Goal: Information Seeking & Learning: Learn about a topic

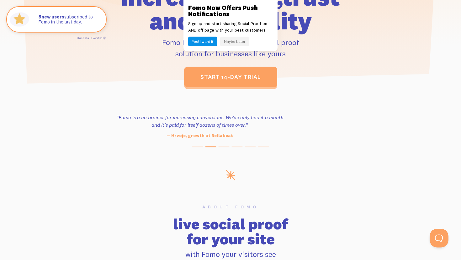
drag, startPoint x: 258, startPoint y: 136, endPoint x: 227, endPoint y: 136, distance: 30.4
click at [227, 136] on p "— Hrvoje, growth at Bellabeat" at bounding box center [199, 136] width 171 height 7
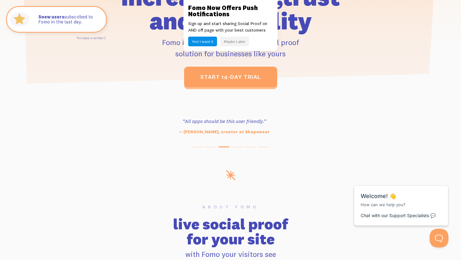
drag, startPoint x: 227, startPoint y: 136, endPoint x: 218, endPoint y: 137, distance: 8.8
click at [218, 137] on div "“Outstanding, exceeding our expectations. We're seeing immediate results from t…" at bounding box center [455, 126] width 5528 height 25
click at [445, 237] on button "Open Beacon popover" at bounding box center [437, 237] width 19 height 19
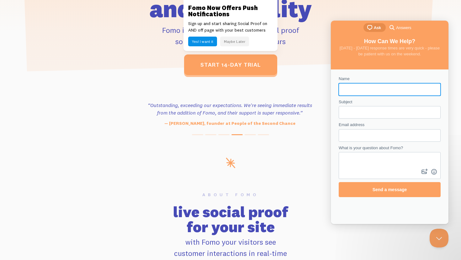
scroll to position [227, 0]
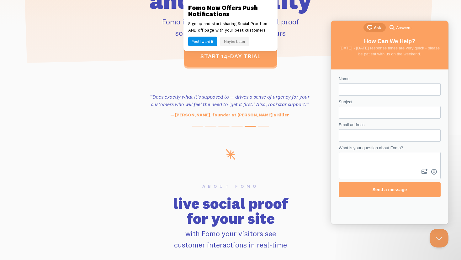
click at [393, 31] on link "search-medium Answers" at bounding box center [400, 27] width 30 height 9
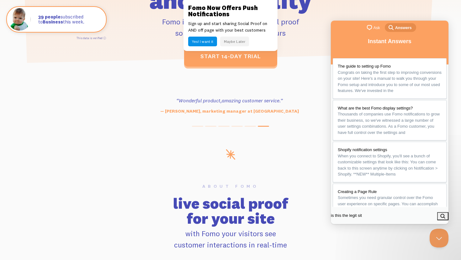
type input "is this the legit site"
click button "search" at bounding box center [442, 216] width 11 height 8
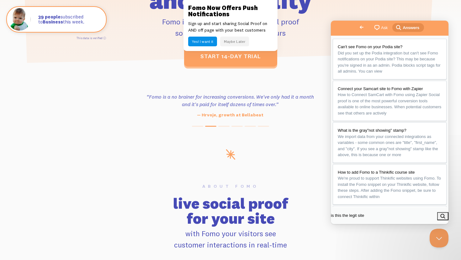
click at [383, 220] on input "is this the legit site" at bounding box center [357, 215] width 53 height 11
click at [437, 212] on button "search" at bounding box center [442, 216] width 11 height 8
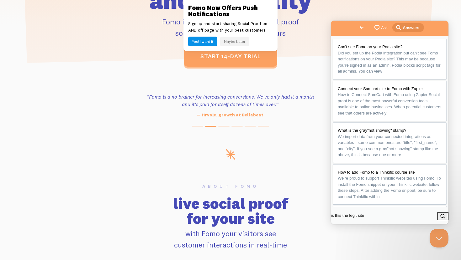
click at [383, 220] on input "is this the legit site" at bounding box center [357, 215] width 53 height 11
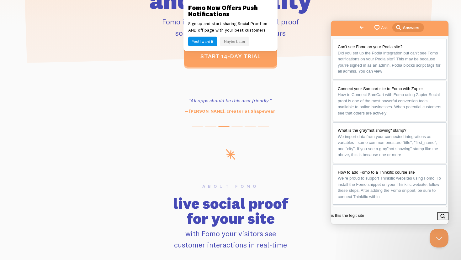
click at [383, 214] on input "is this the legit site" at bounding box center [357, 215] width 53 height 11
type input "i"
click at [373, 28] on span "chat-square" at bounding box center [377, 28] width 8 height 8
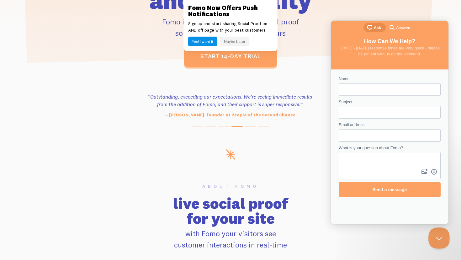
click at [433, 232] on button "Close Beacon popover" at bounding box center [437, 237] width 19 height 19
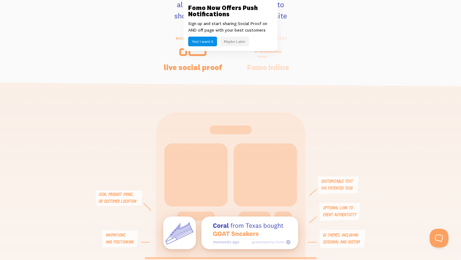
scroll to position [1230, 0]
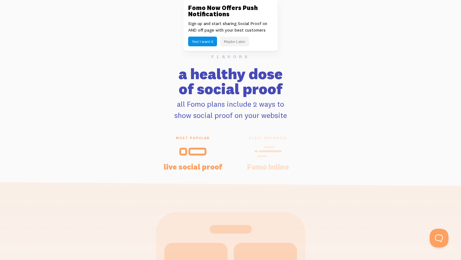
click at [268, 163] on h4 "Fomo Inline" at bounding box center [268, 167] width 60 height 8
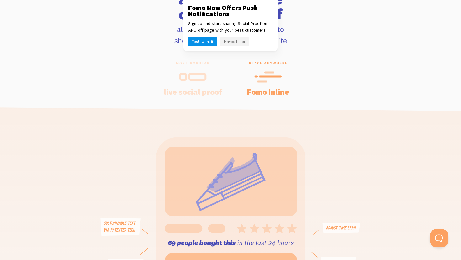
scroll to position [1288, 0]
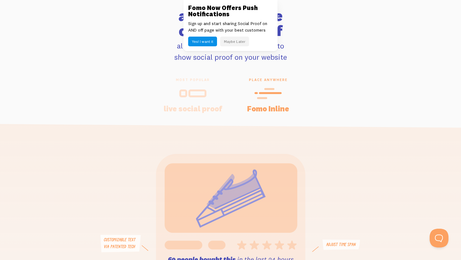
click at [191, 105] on h4 "live social proof" at bounding box center [193, 109] width 60 height 8
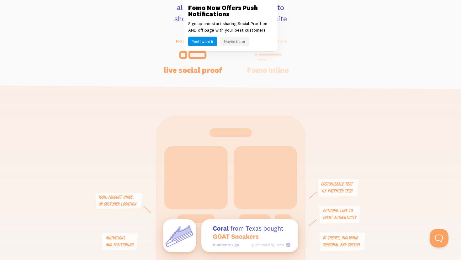
scroll to position [1324, 0]
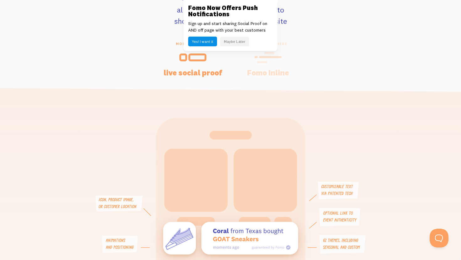
click at [269, 69] on h4 "Fomo Inline" at bounding box center [268, 73] width 60 height 8
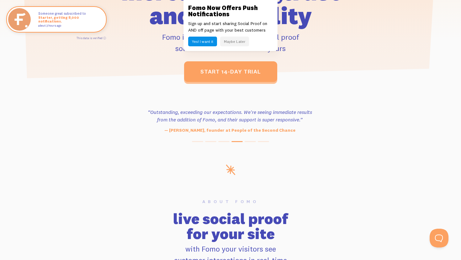
scroll to position [0, 0]
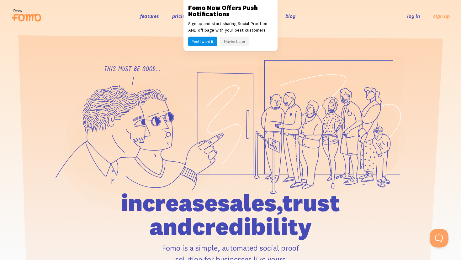
click at [234, 40] on button "Maybe Later" at bounding box center [234, 42] width 29 height 10
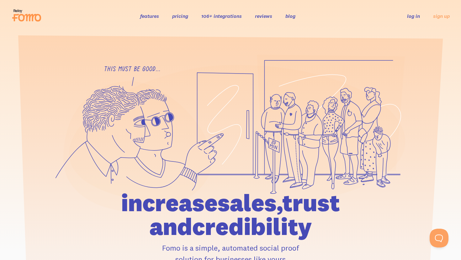
click at [186, 15] on link "pricing" at bounding box center [180, 16] width 16 height 6
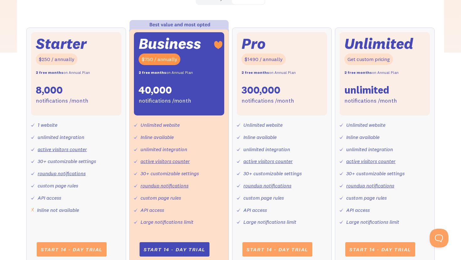
scroll to position [236, 0]
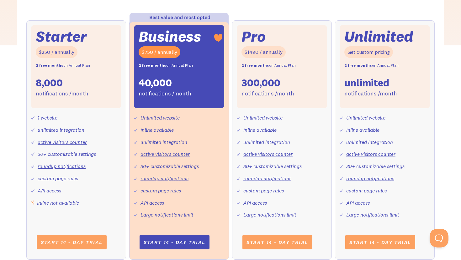
click at [43, 204] on div "Inline not available" at bounding box center [58, 203] width 42 height 9
copy div "Inline"
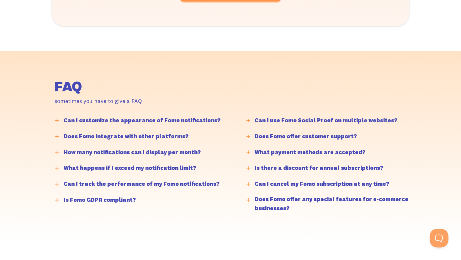
scroll to position [1517, 0]
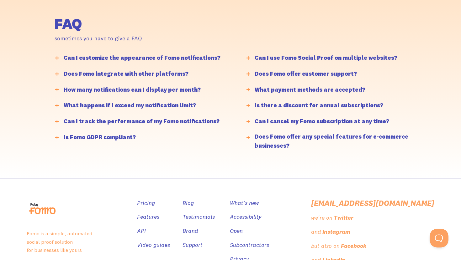
click at [165, 56] on div "Can I customize the appearance of Fomo notifications?" at bounding box center [142, 58] width 157 height 9
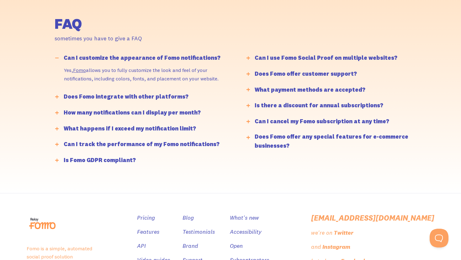
click at [165, 56] on div "Can I customize the appearance of Fomo notifications?" at bounding box center [142, 58] width 157 height 9
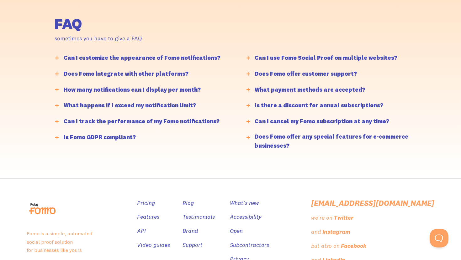
click at [165, 78] on div "Does Fomo integrate with other platforms?" at bounding box center [126, 74] width 125 height 9
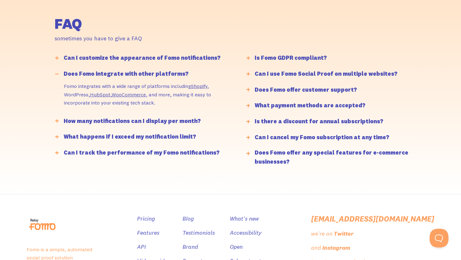
click at [165, 79] on div "Does Fomo integrate with other platforms?" at bounding box center [146, 75] width 189 height 13
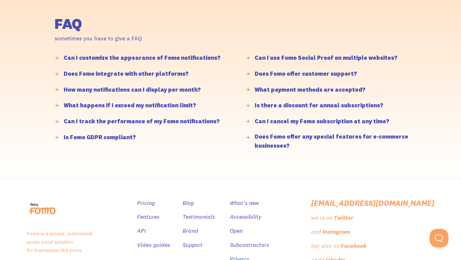
click at [157, 90] on div "How many notifications can I display per month?" at bounding box center [132, 90] width 137 height 9
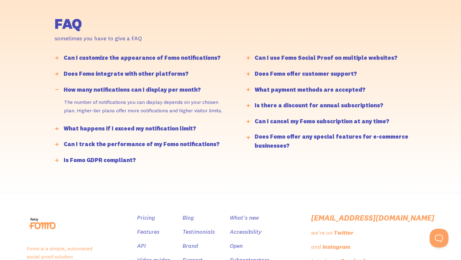
click at [157, 90] on div "How many notifications can I display per month?" at bounding box center [132, 90] width 137 height 9
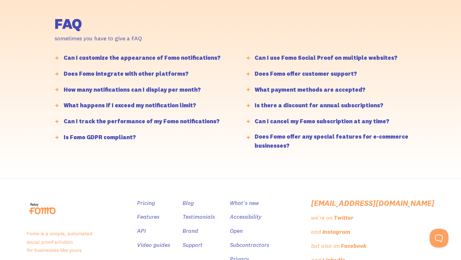
click at [160, 108] on div "What happens if I exceed my notification limit?" at bounding box center [130, 105] width 132 height 9
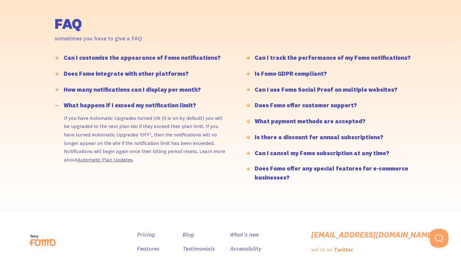
click at [160, 108] on div "What happens if I exceed my notification limit?" at bounding box center [130, 105] width 132 height 9
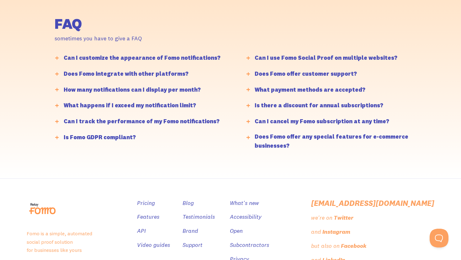
click at [158, 121] on div "Can I track the performance of my Fomo notifications?" at bounding box center [142, 121] width 156 height 9
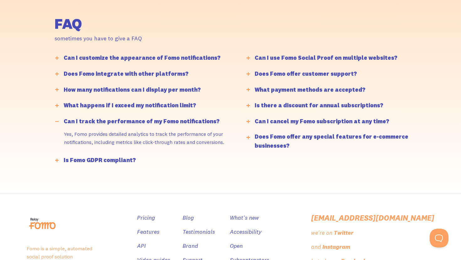
click at [159, 121] on div "Can I track the performance of my Fomo notifications?" at bounding box center [142, 121] width 156 height 9
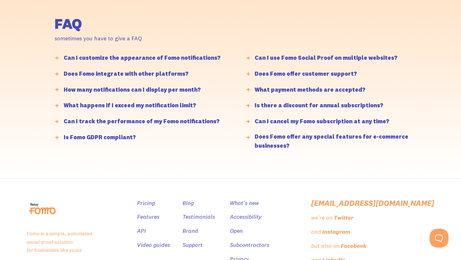
click at [154, 134] on div "Is Fomo GDPR compliant?" at bounding box center [146, 139] width 189 height 13
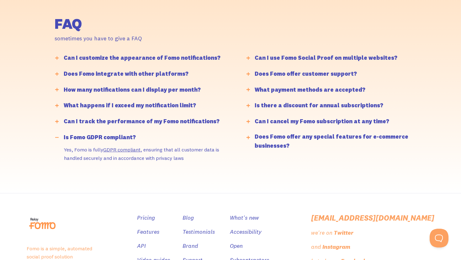
click at [154, 134] on div "Is Fomo GDPR compliant?" at bounding box center [146, 139] width 189 height 13
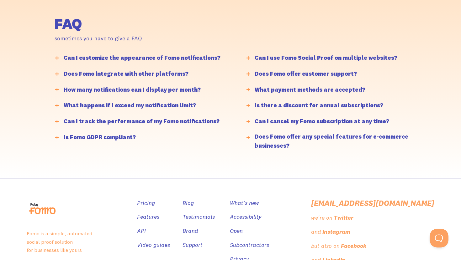
click at [312, 57] on div "Can I use Fomo Social Proof on multiple websites?" at bounding box center [325, 58] width 143 height 9
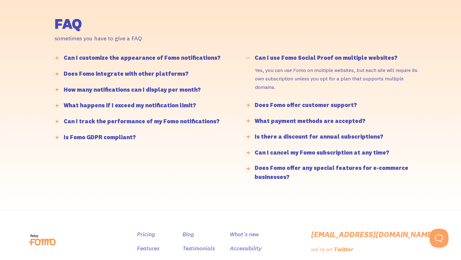
click at [312, 57] on div "Can I use Fomo Social Proof on multiple websites?" at bounding box center [325, 58] width 143 height 9
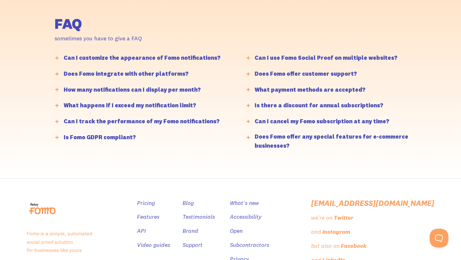
click at [310, 77] on div "Does Fomo offer customer support?" at bounding box center [305, 74] width 102 height 9
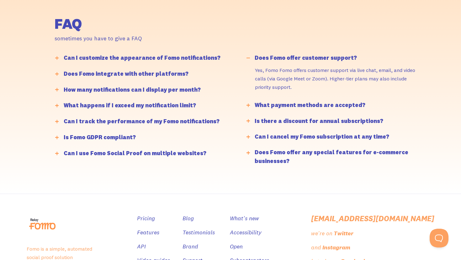
click at [303, 99] on div "Can I customize the appearance of Fomo notifications? Yes, Fomo allows you to f…" at bounding box center [243, 112] width 377 height 119
click at [309, 57] on div "Does Fomo offer customer support?" at bounding box center [305, 58] width 102 height 9
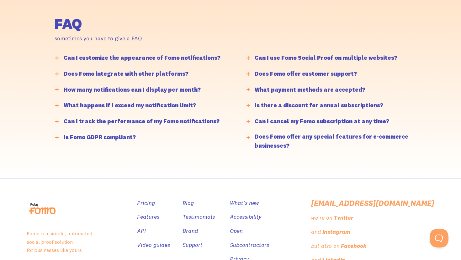
click at [301, 106] on div "Is there a discount for annual subscriptions?" at bounding box center [318, 105] width 128 height 9
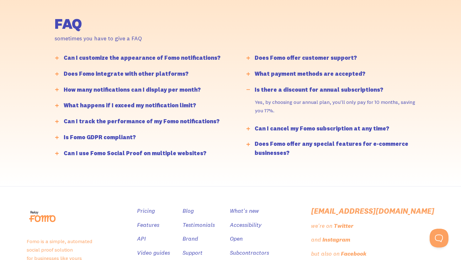
click at [298, 89] on div "Is there a discount for annual subscriptions?" at bounding box center [318, 90] width 128 height 9
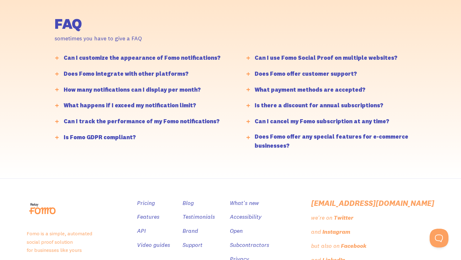
click at [283, 120] on div "Can I cancel my Fomo subscription at any time?" at bounding box center [321, 121] width 134 height 9
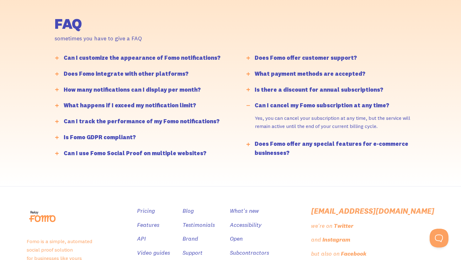
click at [276, 107] on div "Can I cancel my Fomo subscription at any time?" at bounding box center [321, 105] width 134 height 9
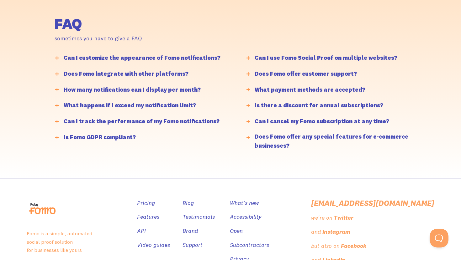
click at [277, 139] on div "Does Fomo offer any special features for e-commerce businesses?" at bounding box center [339, 142] width 170 height 18
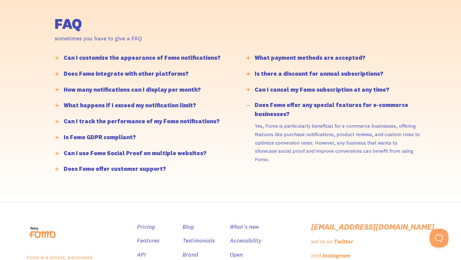
click at [275, 114] on div "Does Fomo offer any special features for e-commerce businesses?" at bounding box center [339, 110] width 170 height 18
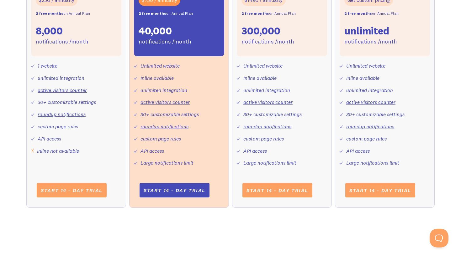
scroll to position [0, 0]
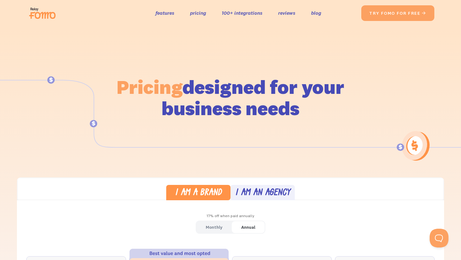
click at [263, 194] on div "I am an agency" at bounding box center [262, 193] width 55 height 9
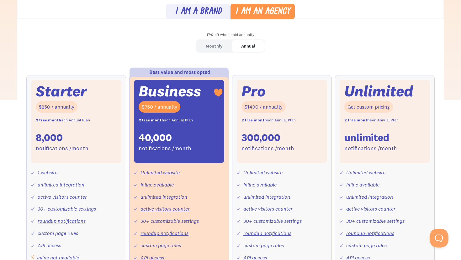
scroll to position [180, 0]
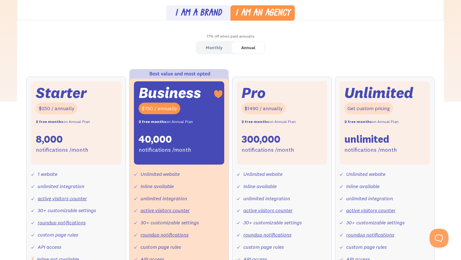
click at [211, 11] on div "I am a brand" at bounding box center [198, 13] width 47 height 9
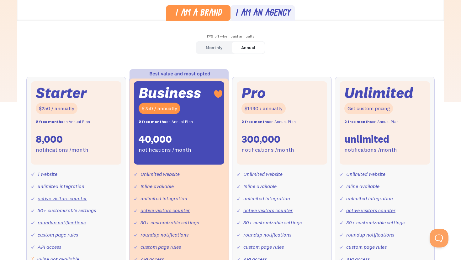
click at [241, 13] on div "I am an agency" at bounding box center [262, 13] width 55 height 9
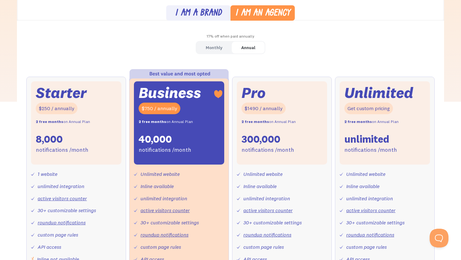
click at [212, 14] on div "I am a brand" at bounding box center [198, 13] width 47 height 9
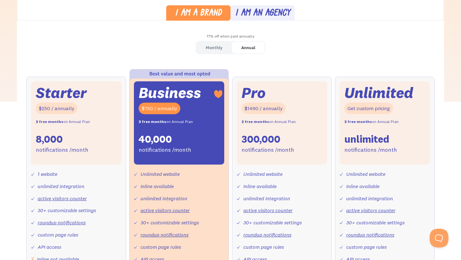
scroll to position [0, 0]
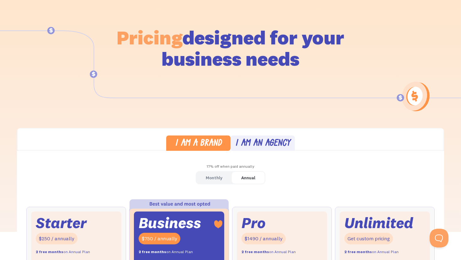
click at [217, 173] on link "Monthly" at bounding box center [213, 178] width 35 height 12
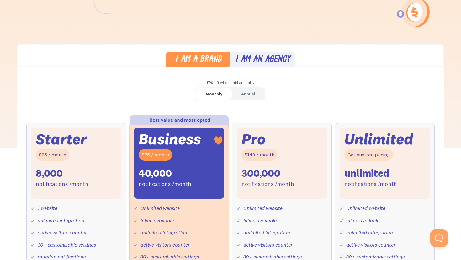
scroll to position [192, 0]
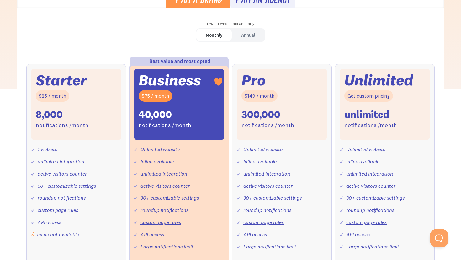
click at [243, 33] on div "Annual" at bounding box center [248, 35] width 14 height 9
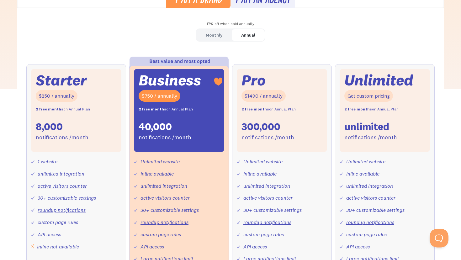
click at [218, 32] on div "Monthly" at bounding box center [214, 35] width 17 height 9
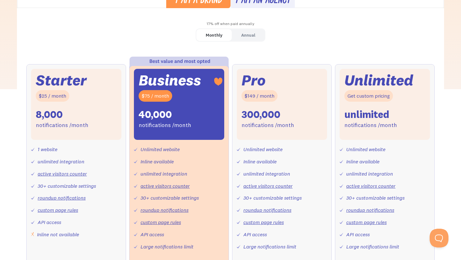
click at [251, 36] on div "Annual" at bounding box center [248, 35] width 14 height 9
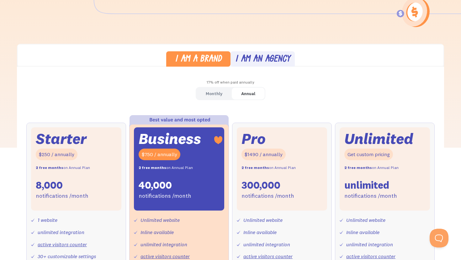
scroll to position [0, 0]
